Goal: Transaction & Acquisition: Purchase product/service

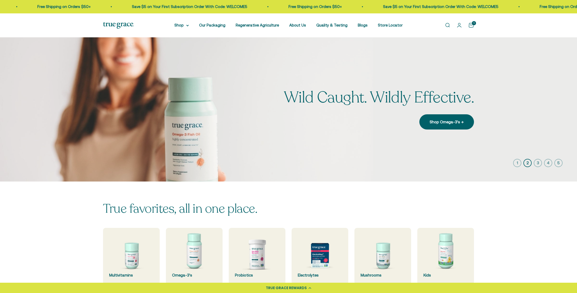
click at [519, 164] on icon "button" at bounding box center [517, 163] width 8 height 8
click at [324, 249] on img at bounding box center [320, 256] width 60 height 60
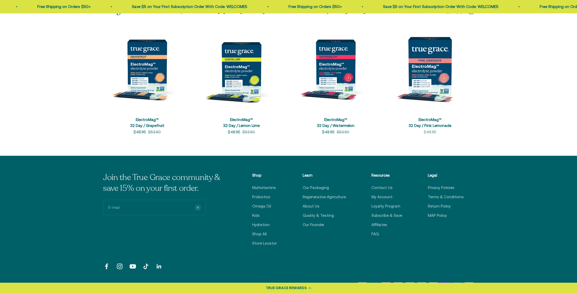
scroll to position [258, 0]
